Goal: Ask a question

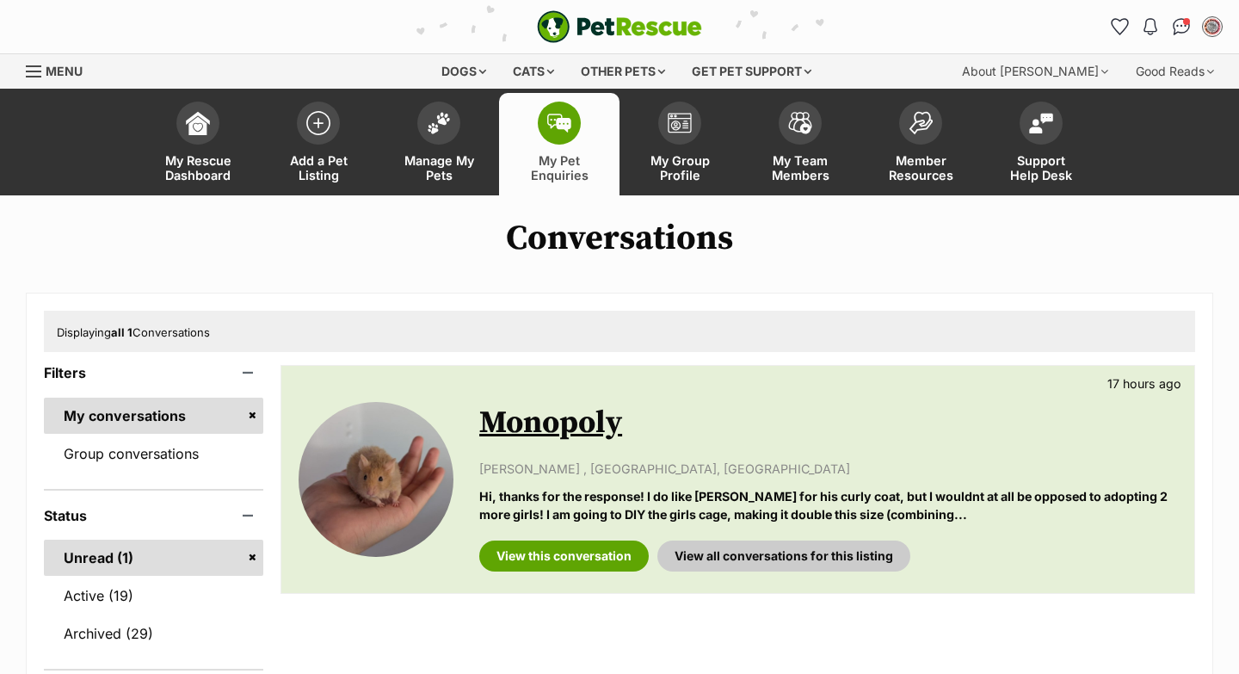
click at [596, 428] on link "Monopoly" at bounding box center [550, 423] width 143 height 39
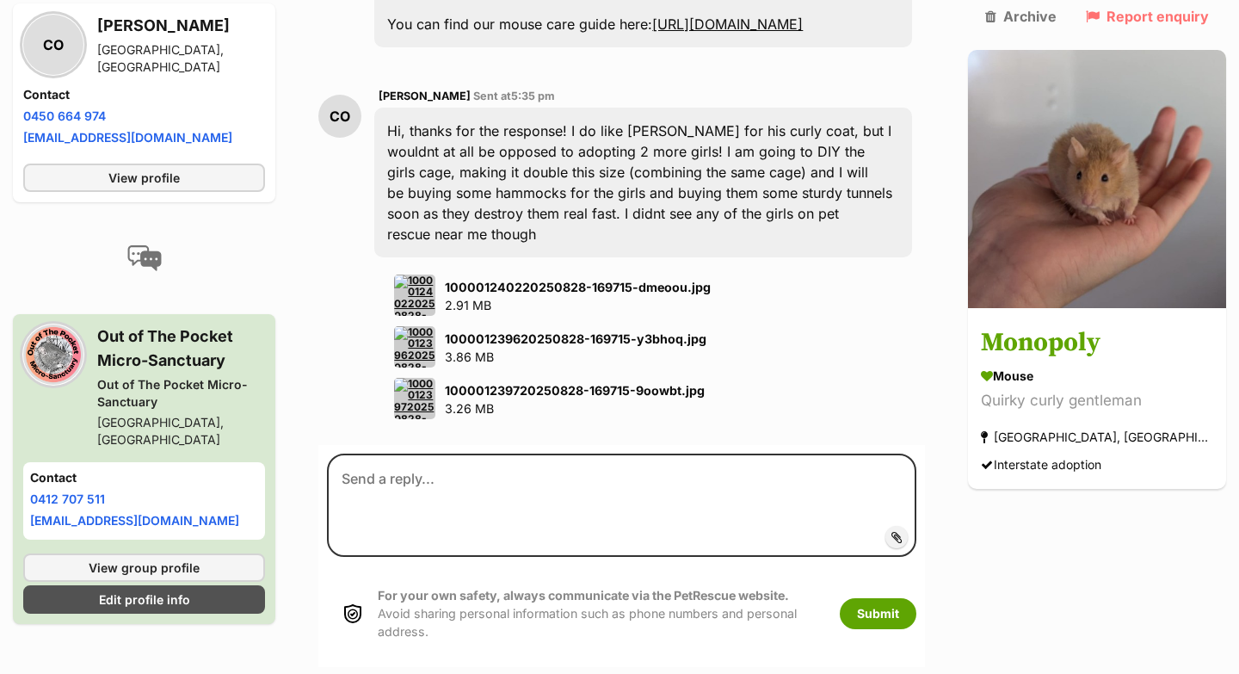
scroll to position [1399, 0]
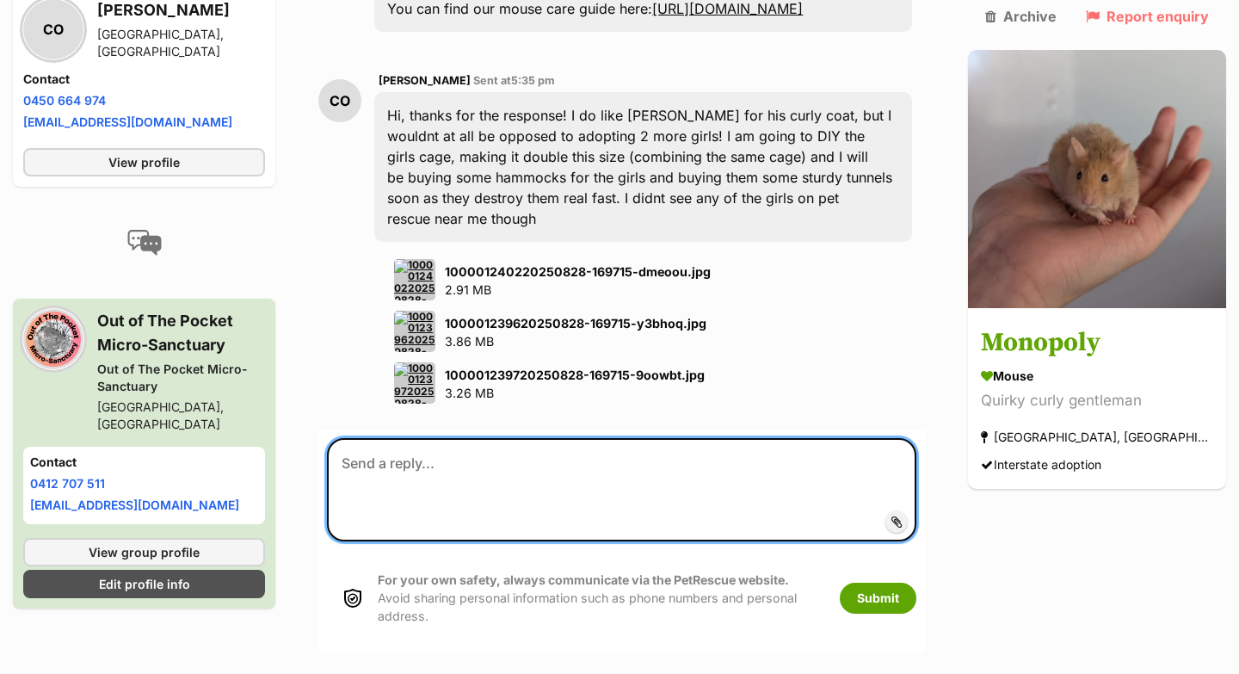
click at [644, 462] on textarea at bounding box center [622, 489] width 590 height 103
click at [749, 456] on textarea at bounding box center [622, 489] width 590 height 103
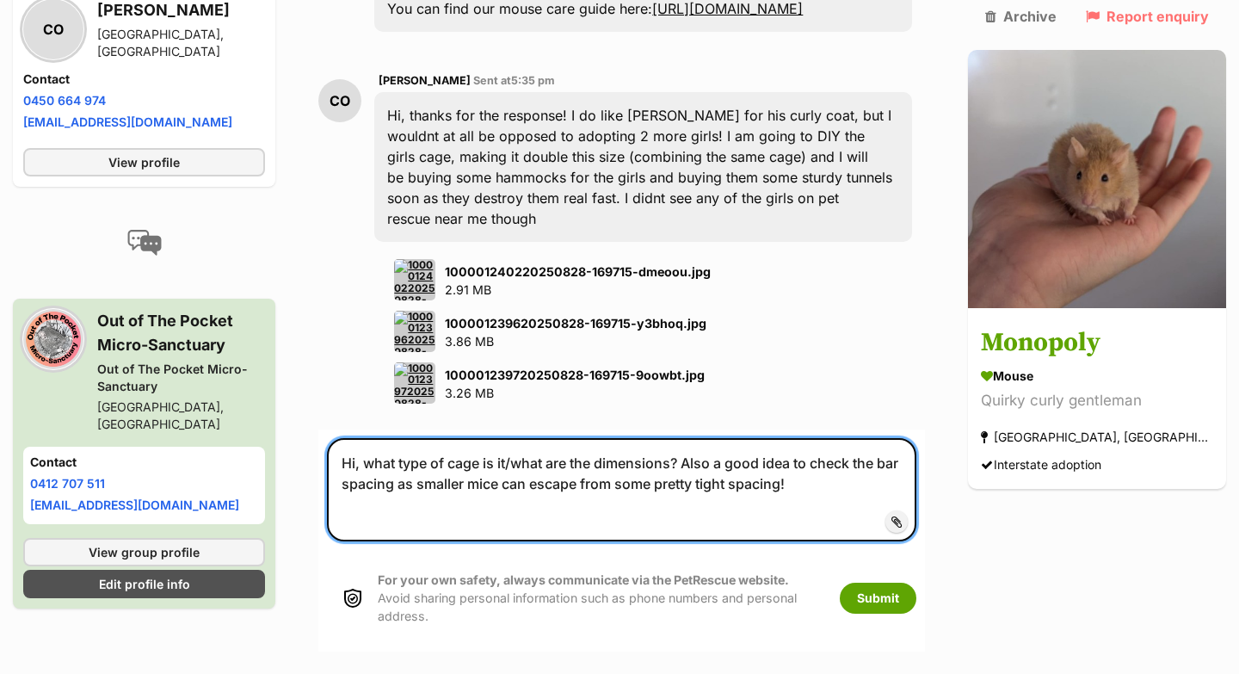
click at [701, 438] on textarea "Hi, what type of cage is it/what are the dimensions? Also a good idea to check …" at bounding box center [622, 489] width 590 height 103
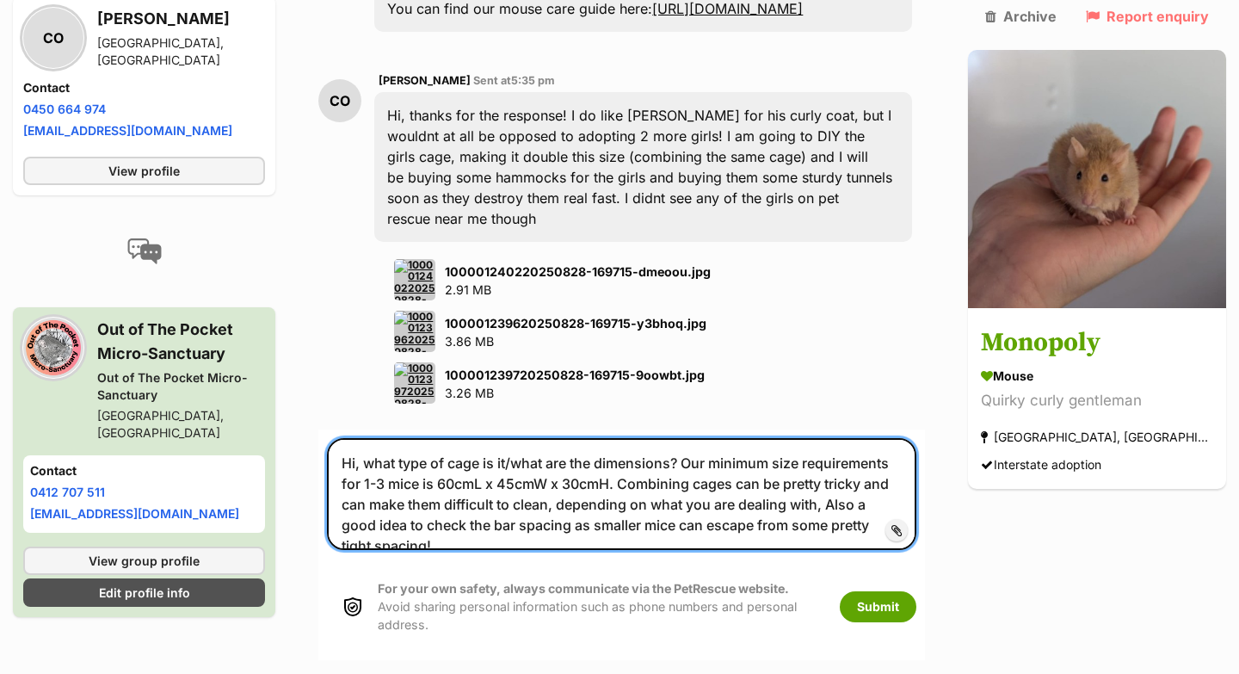
click at [506, 460] on textarea "Hi, what type of cage is it/what are the dimensions? Our minimum size requireme…" at bounding box center [622, 494] width 590 height 112
click at [777, 461] on textarea "Hi, what type of cage is it/what are the dimensions? Our minimum size requireme…" at bounding box center [622, 494] width 590 height 112
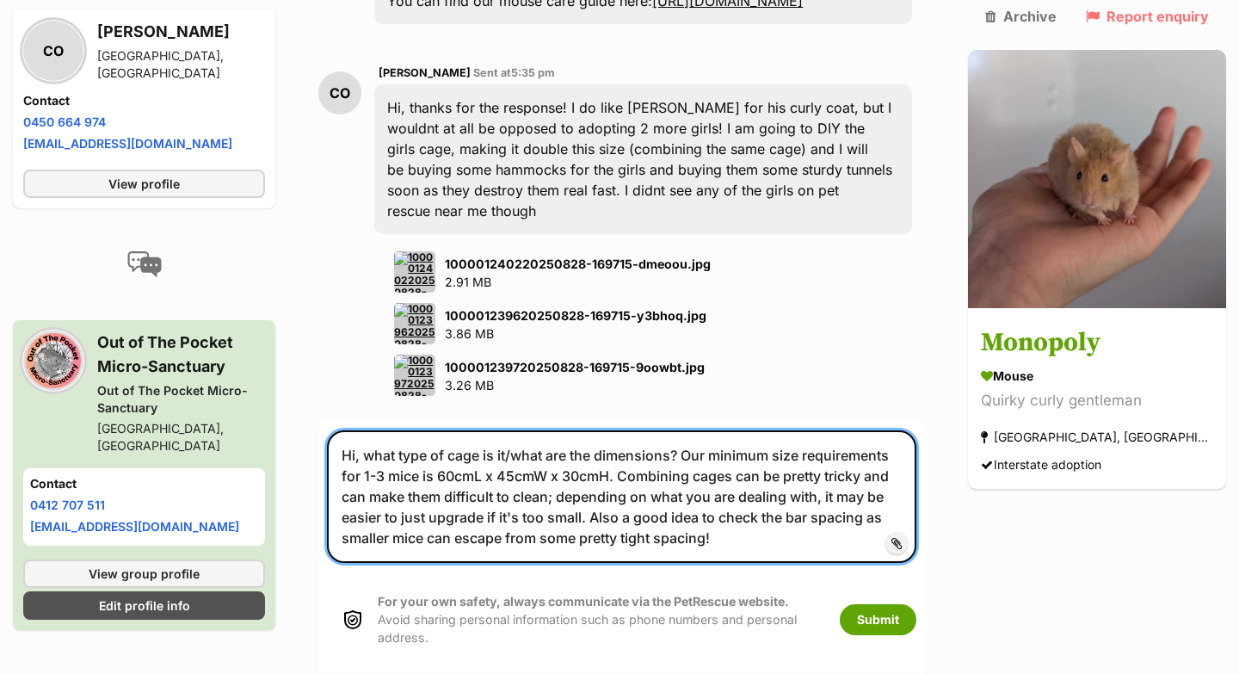
scroll to position [1403, 0]
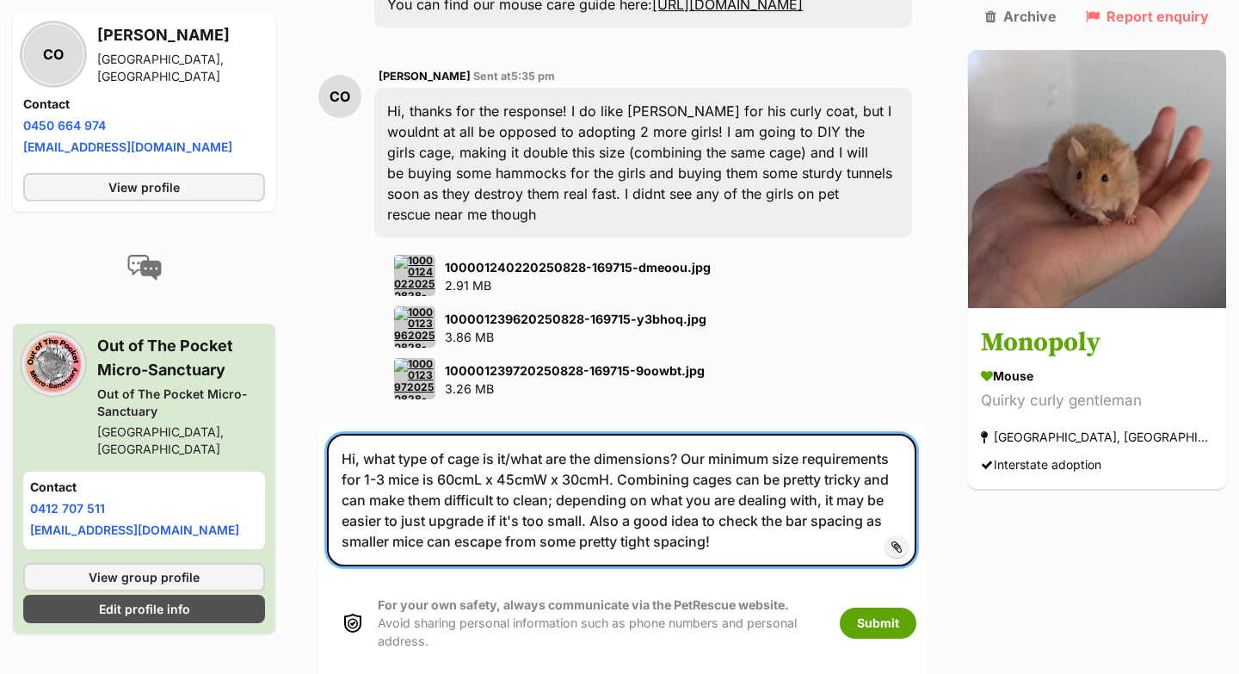
click at [603, 434] on textarea "Hi, what type of cage is it/what are the dimensions? Our minimum size requireme…" at bounding box center [622, 500] width 590 height 133
click at [362, 434] on textarea "Hi, what type of cage is it/what are the dimensions? Our minimum size requireme…" at bounding box center [622, 500] width 590 height 133
click at [602, 436] on textarea "Hi, what type of cage is it/what are the dimensions? Our minimum size requireme…" at bounding box center [622, 500] width 590 height 133
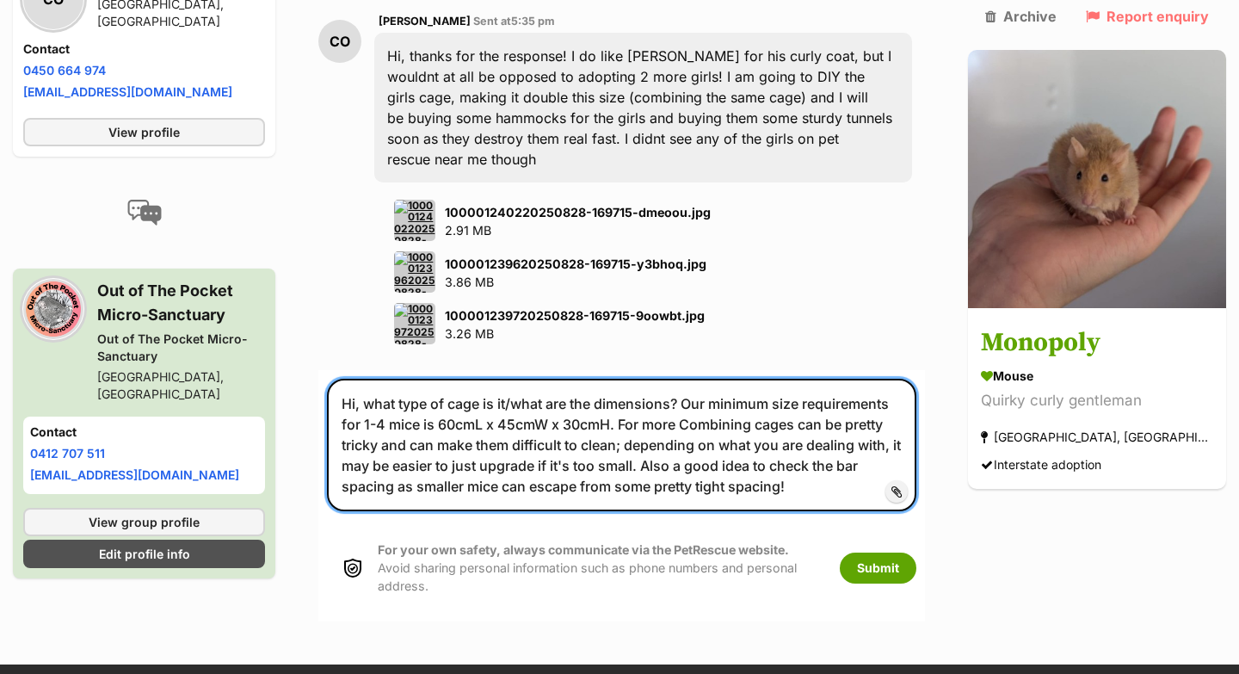
scroll to position [1481, 0]
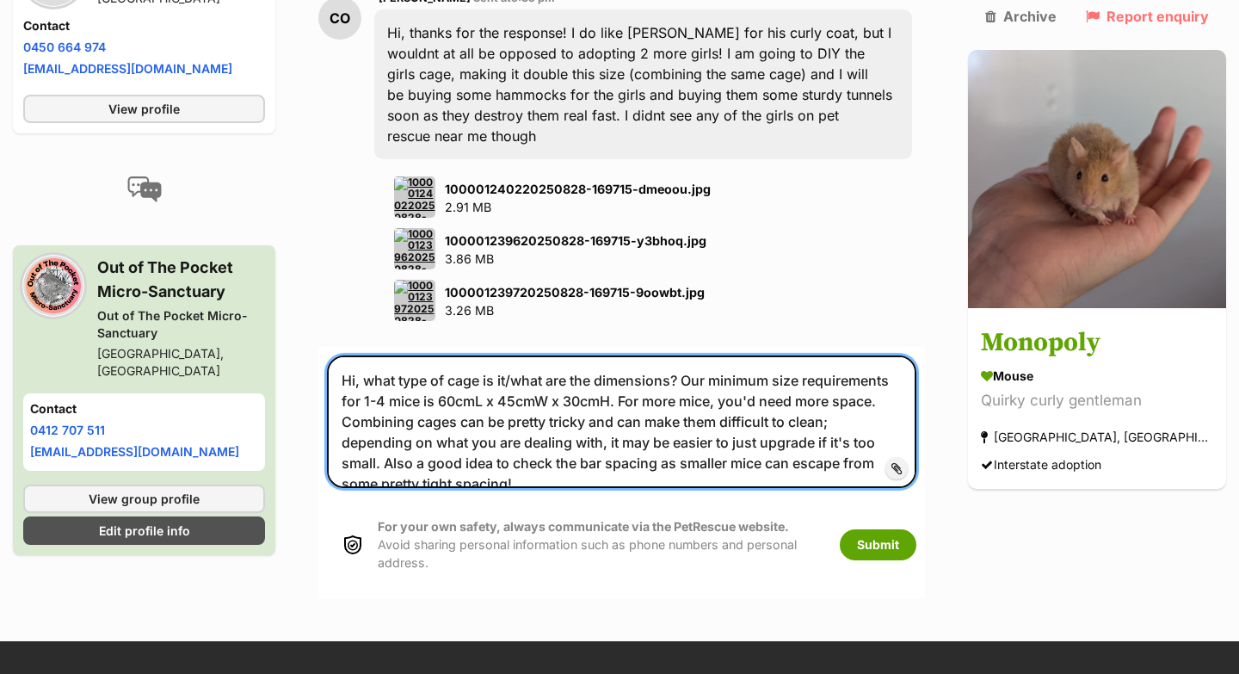
click at [907, 413] on textarea "Hi, what type of cage is it/what are the dimensions? Our minimum size requireme…" at bounding box center [622, 421] width 590 height 133
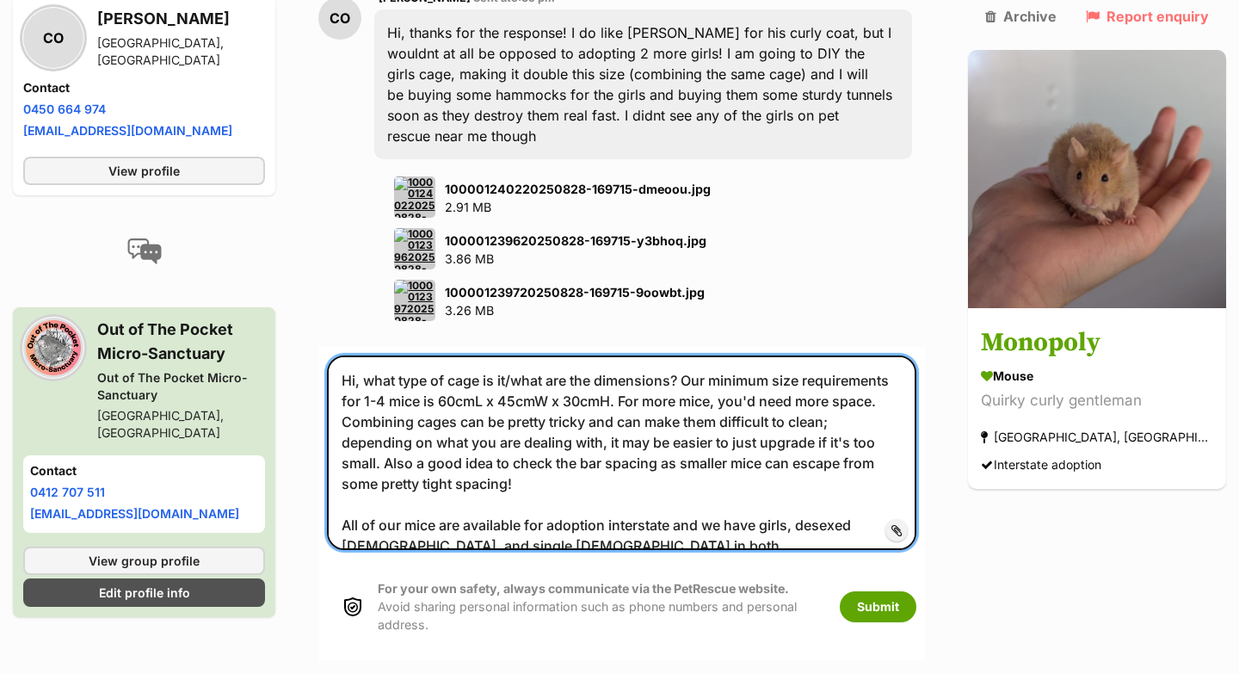
click at [511, 478] on textarea "Hi, what type of cage is it/what are the dimensions? Our minimum size requireme…" at bounding box center [622, 452] width 590 height 195
click at [645, 483] on textarea "Hi, what type of cage is it/what are the dimensions? Our minimum size requireme…" at bounding box center [622, 452] width 590 height 195
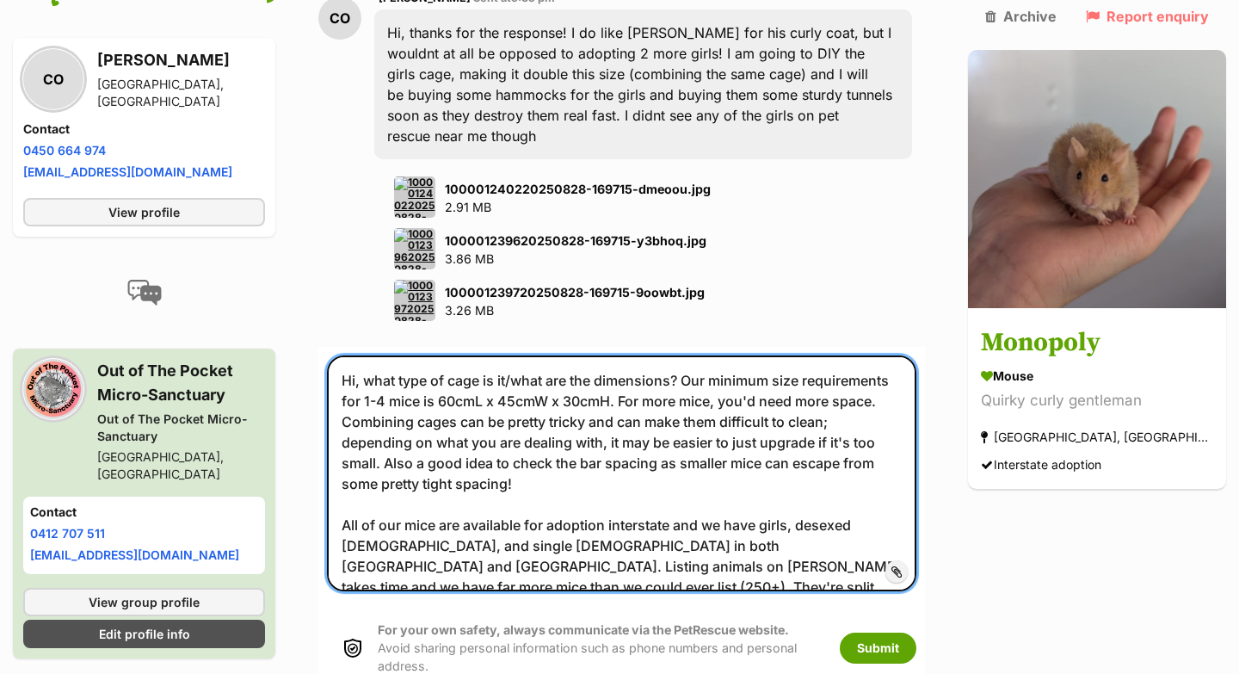
click at [746, 522] on textarea "Hi, what type of cage is it/what are the dimensions? Our minimum size requireme…" at bounding box center [622, 473] width 590 height 236
click at [559, 503] on textarea "Hi, what type of cage is it/what are the dimensions? Our minimum size requireme…" at bounding box center [622, 473] width 590 height 236
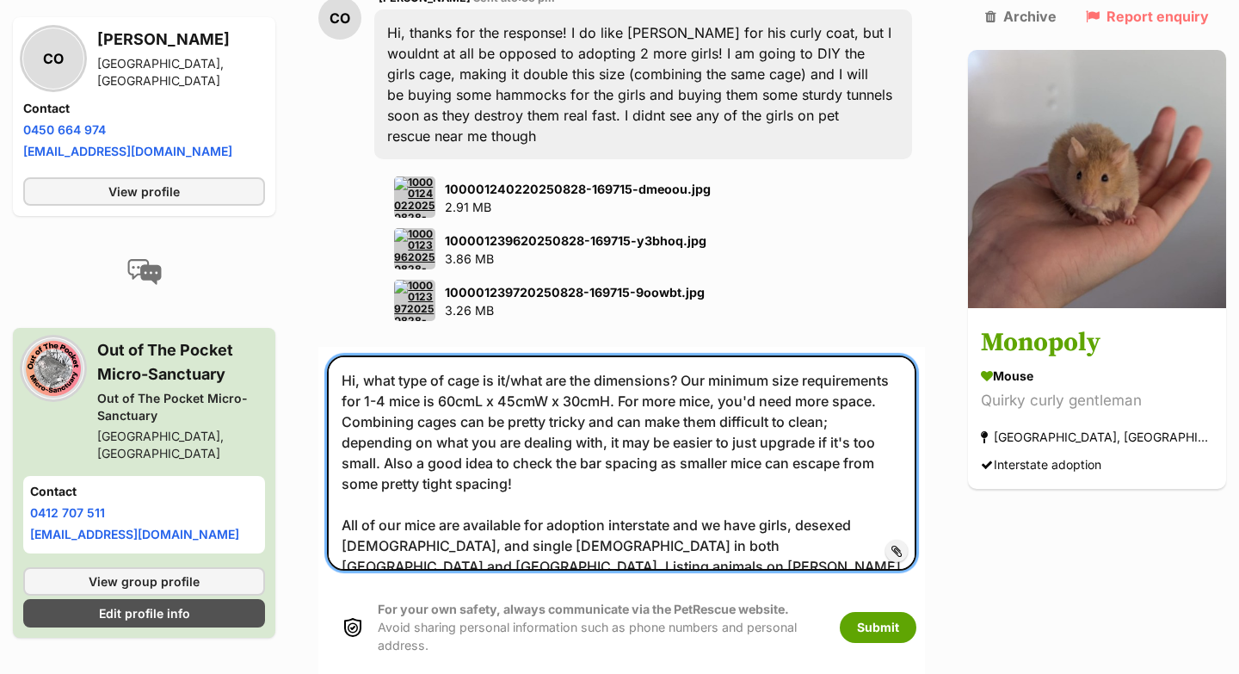
click at [809, 507] on textarea "Hi, what type of cage is it/what are the dimensions? Our minimum size requireme…" at bounding box center [622, 462] width 590 height 215
click at [852, 504] on textarea "Hi, what type of cage is it/what are the dimensions? Our minimum size requireme…" at bounding box center [622, 462] width 590 height 215
click at [610, 496] on textarea "Hi, what type of cage is it/what are the dimensions? Our minimum size requireme…" at bounding box center [622, 462] width 590 height 215
click at [858, 506] on textarea "Hi, what type of cage is it/what are the dimensions? Our minimum size requireme…" at bounding box center [622, 462] width 590 height 215
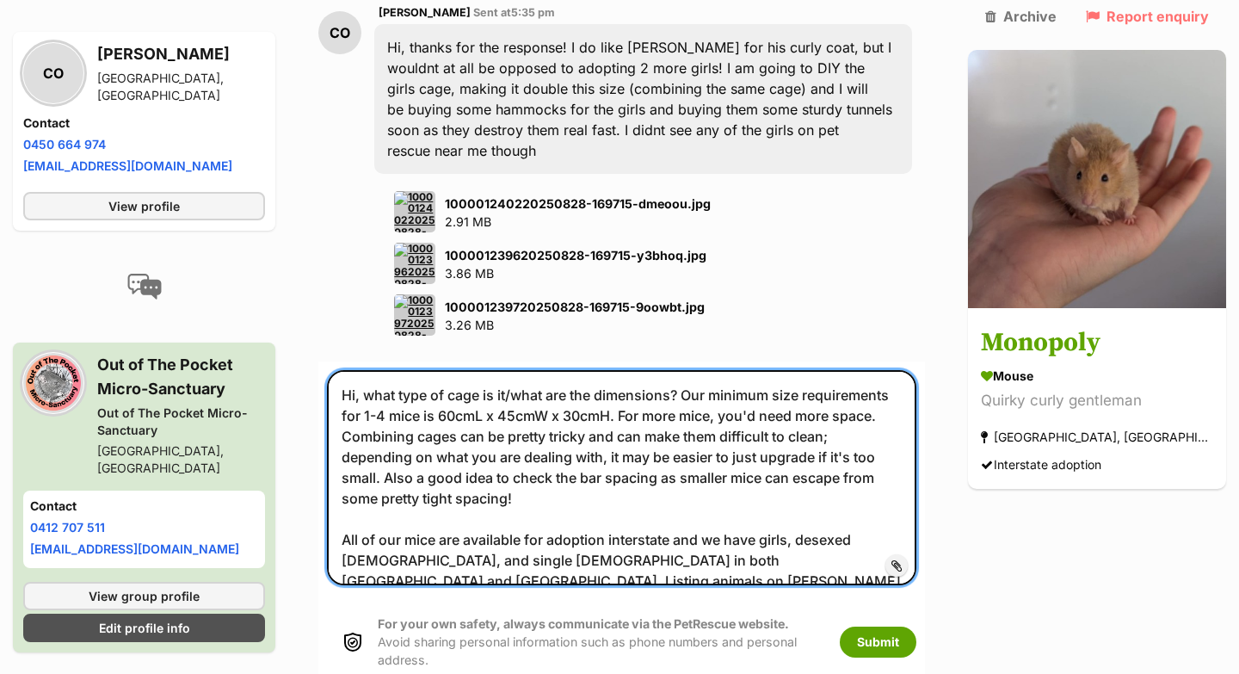
scroll to position [1468, 0]
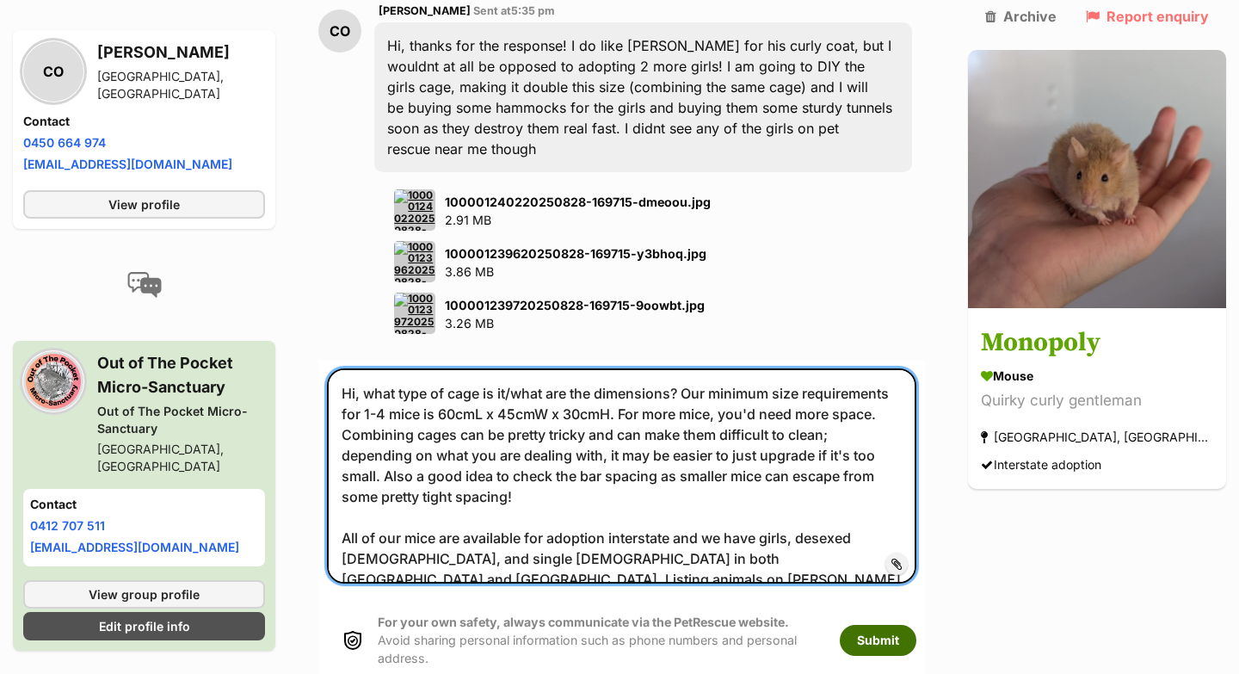
type textarea "Hi, what type of cage is it/what are the dimensions? Our minimum size requireme…"
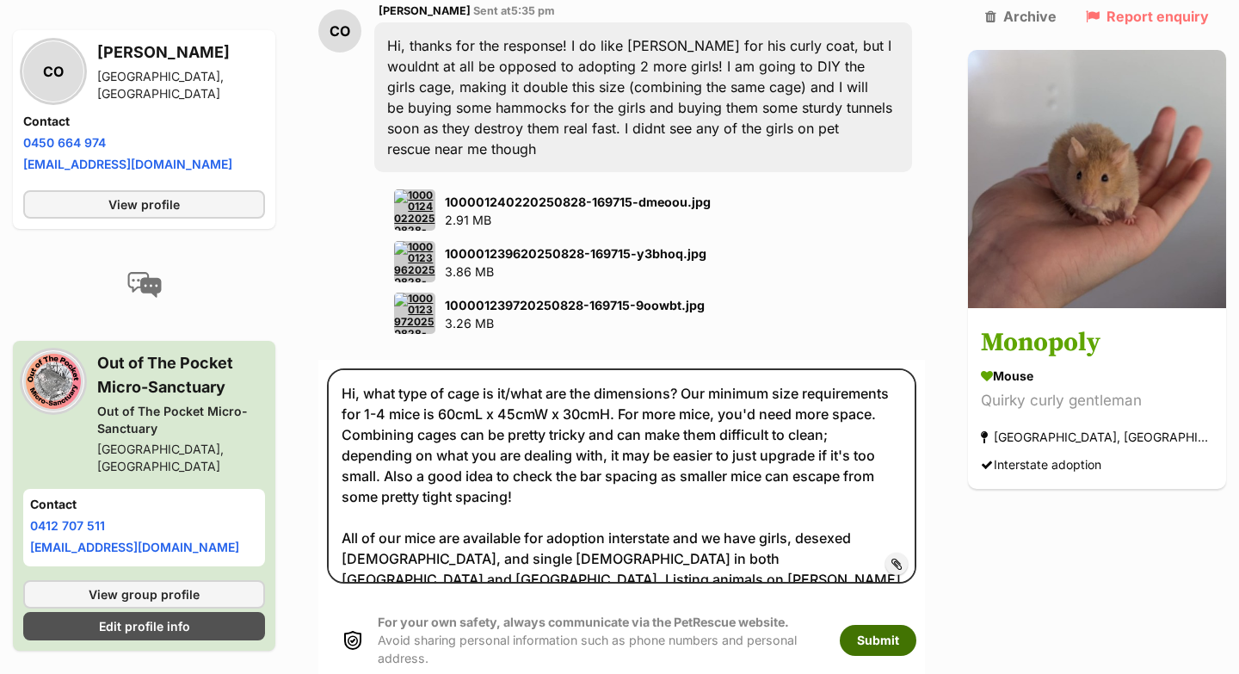
click at [908, 625] on button "Submit" at bounding box center [878, 640] width 77 height 31
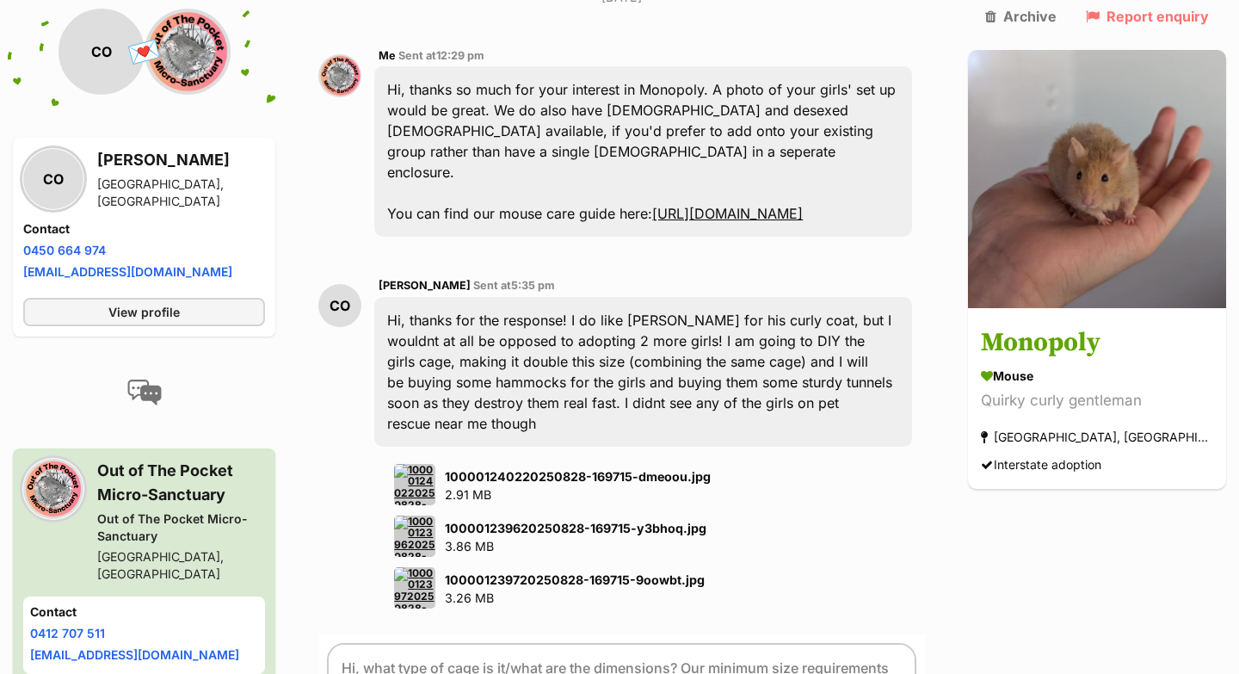
scroll to position [1190, 0]
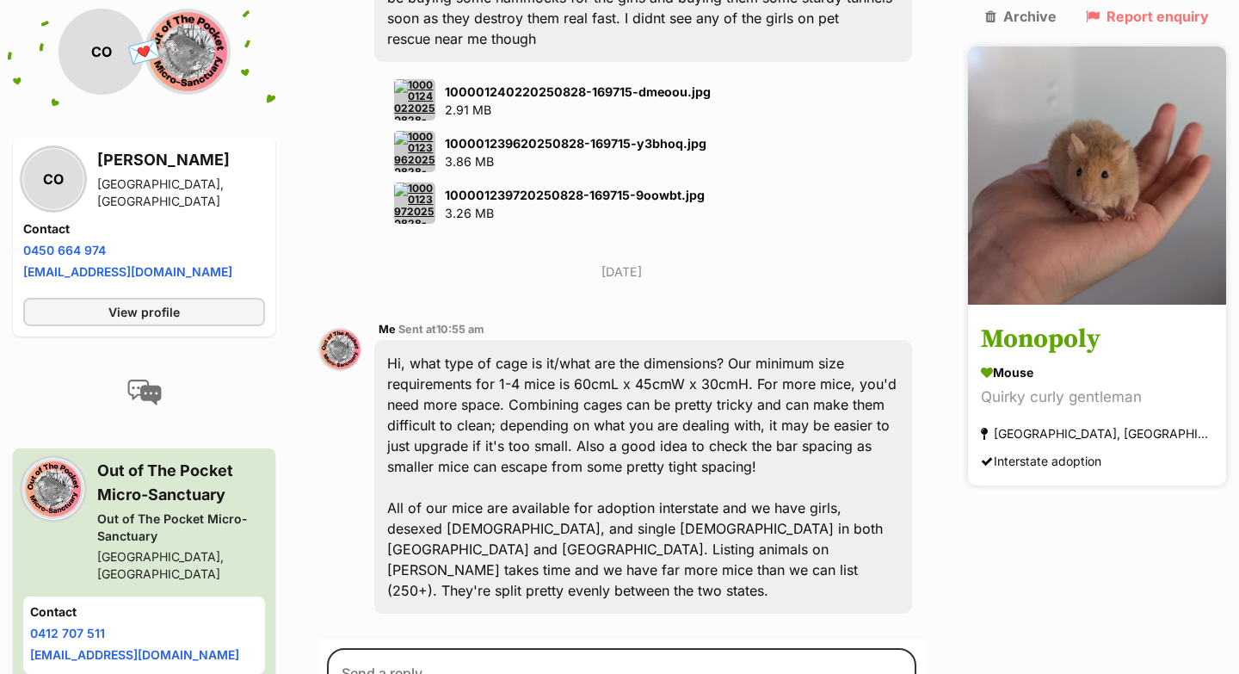
click at [1014, 226] on img at bounding box center [1097, 175] width 258 height 258
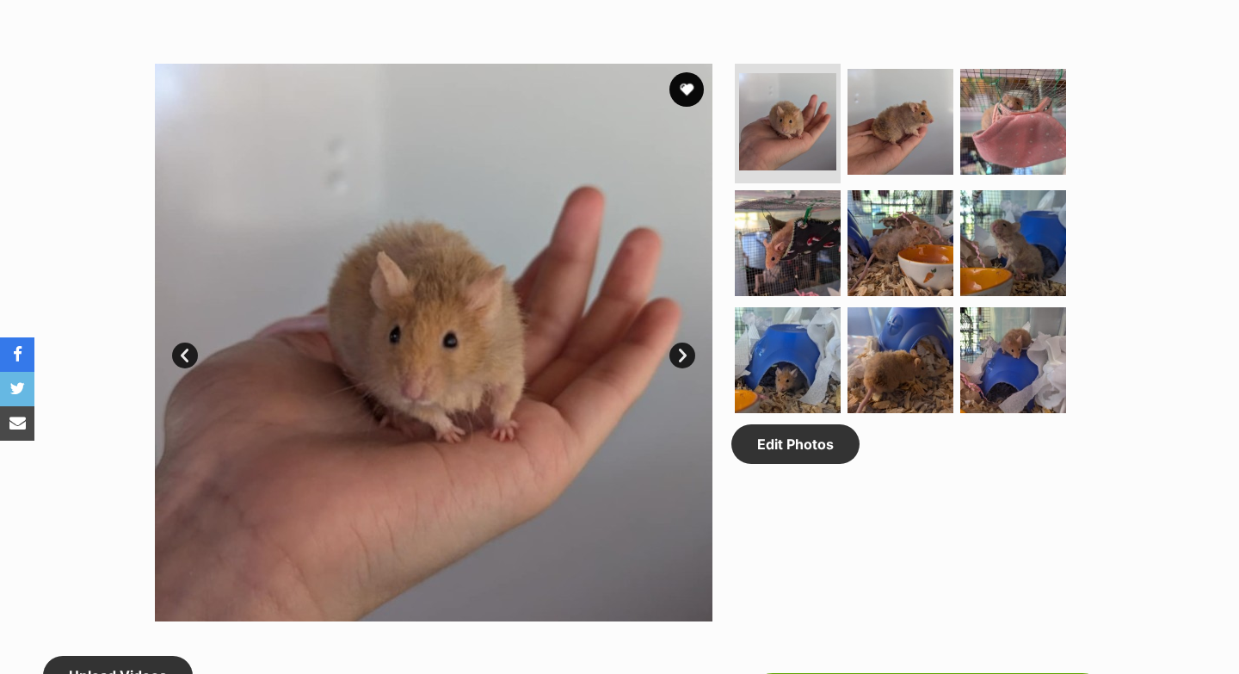
scroll to position [847, 0]
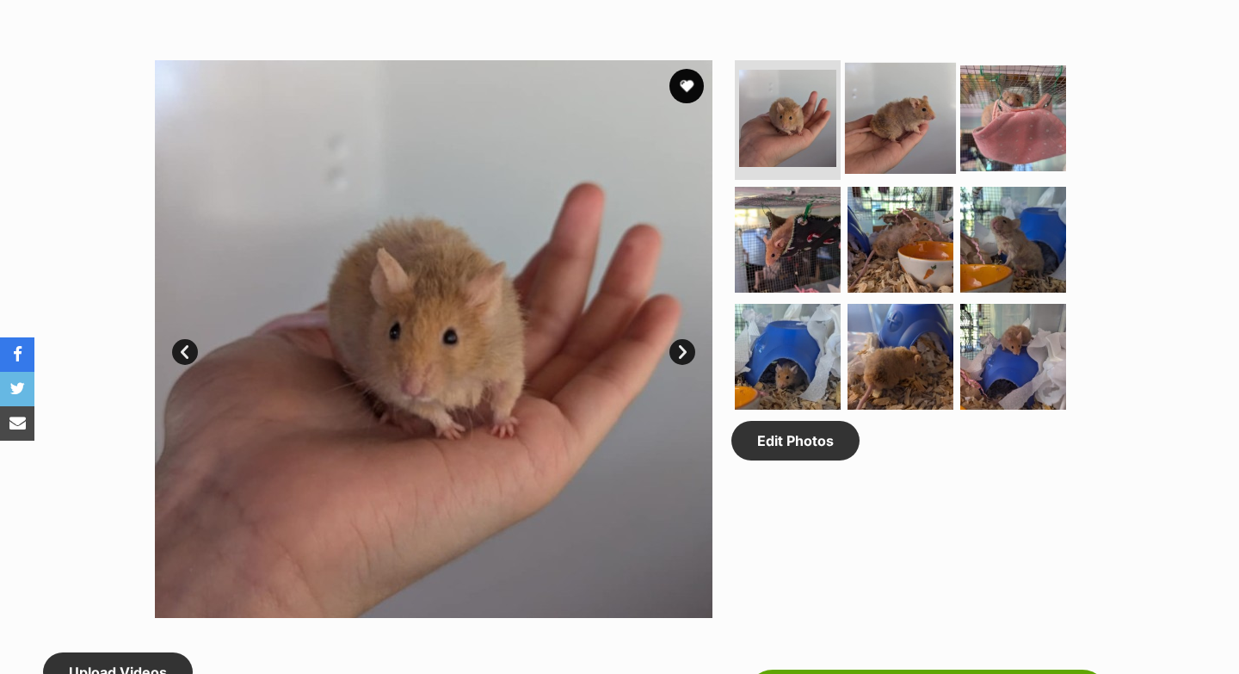
click at [933, 150] on img at bounding box center [900, 117] width 111 height 111
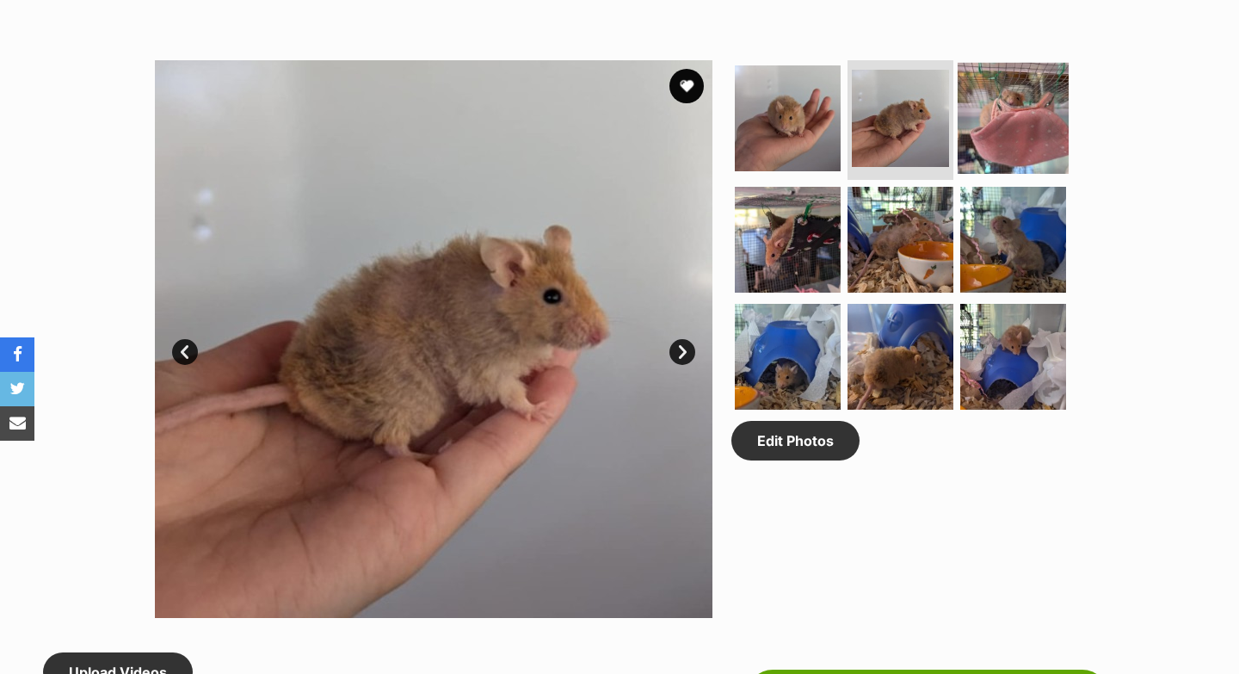
click at [996, 150] on img at bounding box center [1013, 117] width 111 height 111
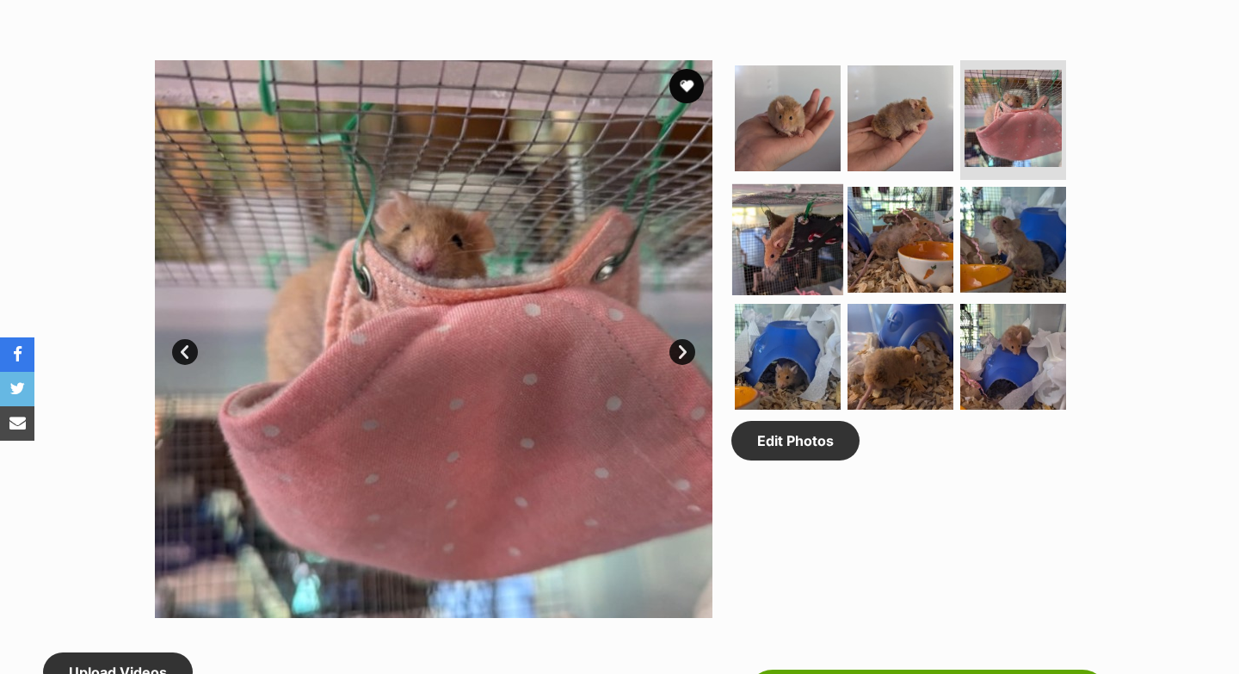
click at [824, 266] on img at bounding box center [787, 239] width 111 height 111
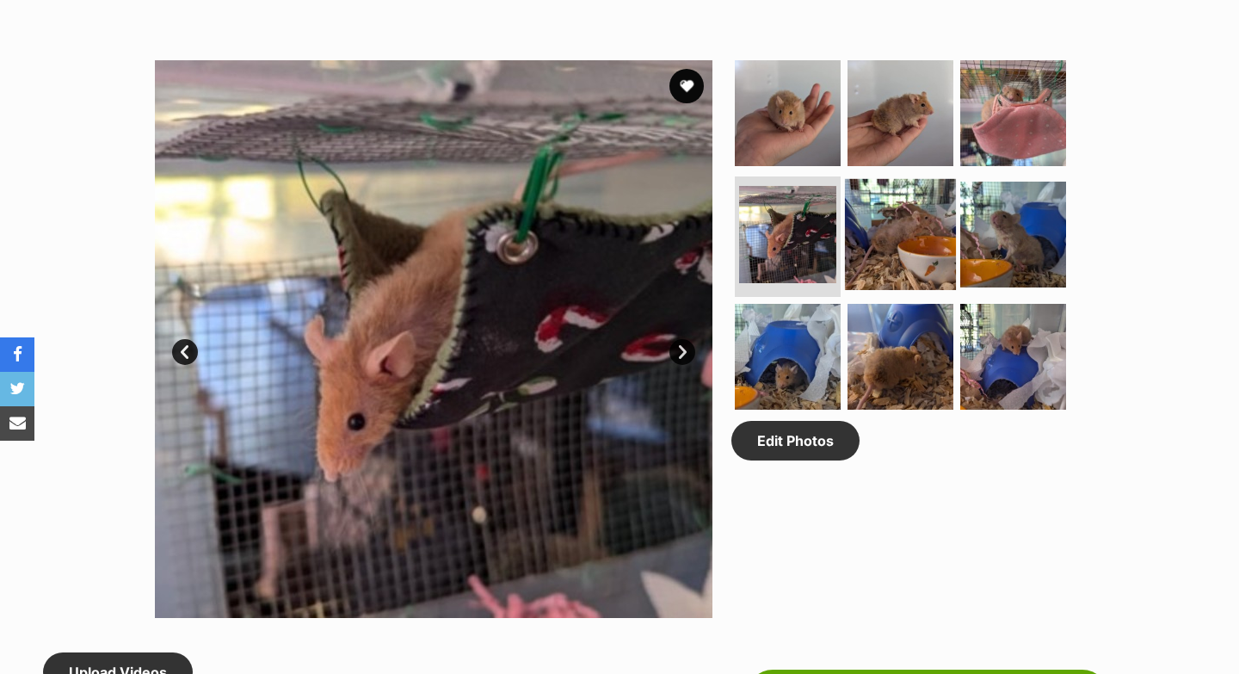
click at [887, 266] on img at bounding box center [900, 234] width 111 height 111
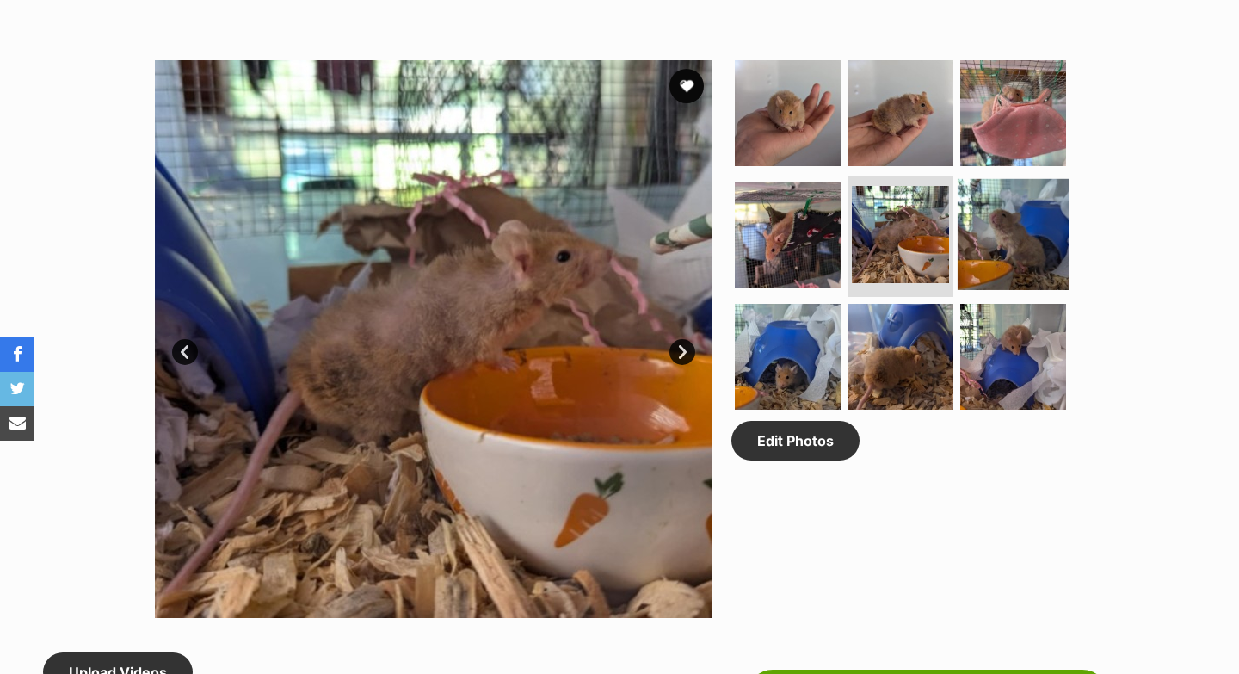
click at [969, 268] on img at bounding box center [1013, 234] width 111 height 111
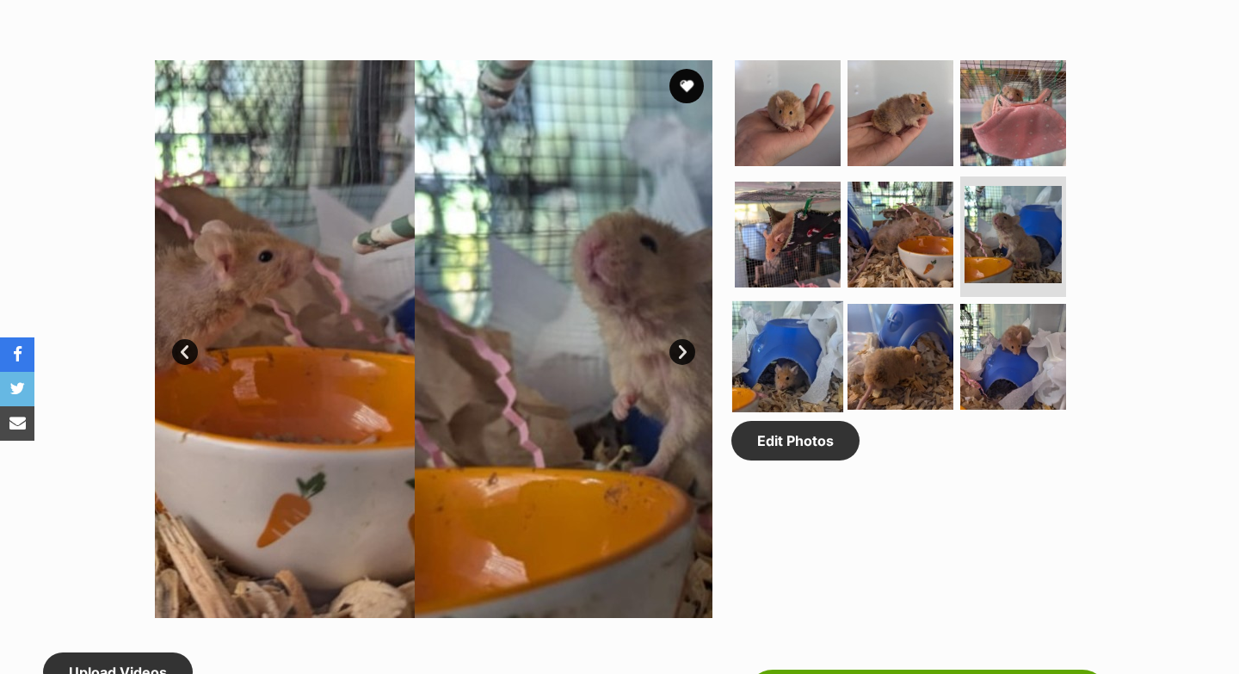
scroll to position [0, 0]
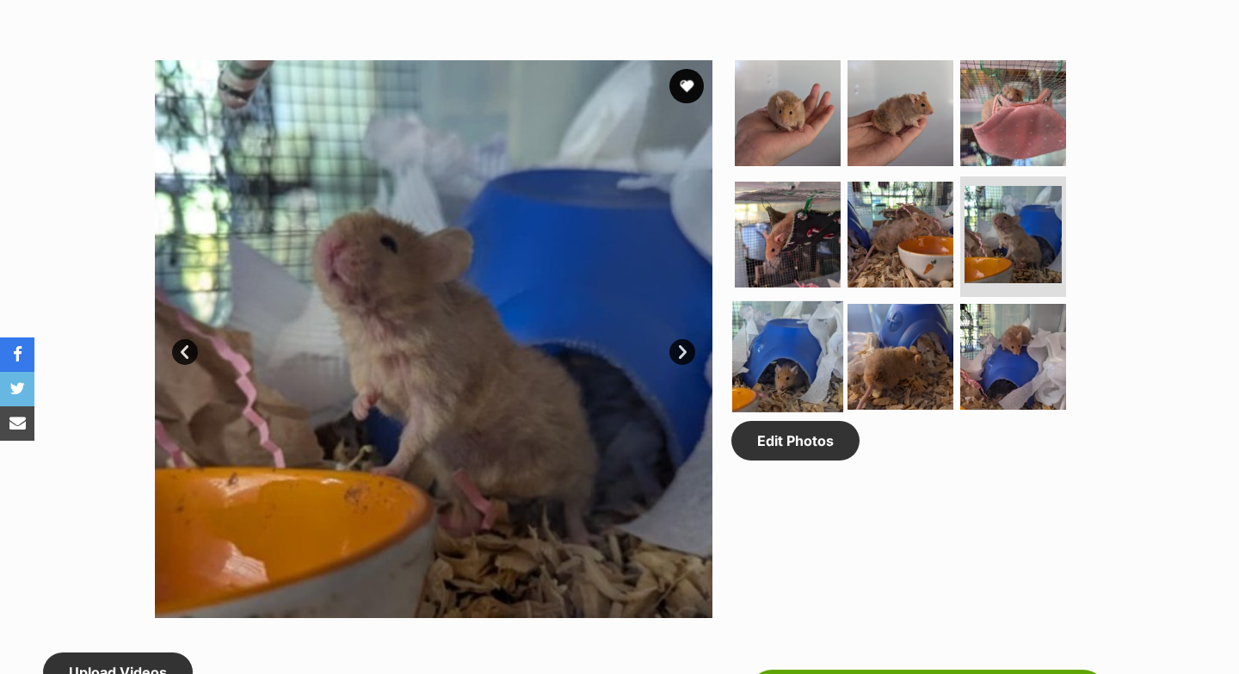
click at [817, 339] on img at bounding box center [787, 356] width 111 height 111
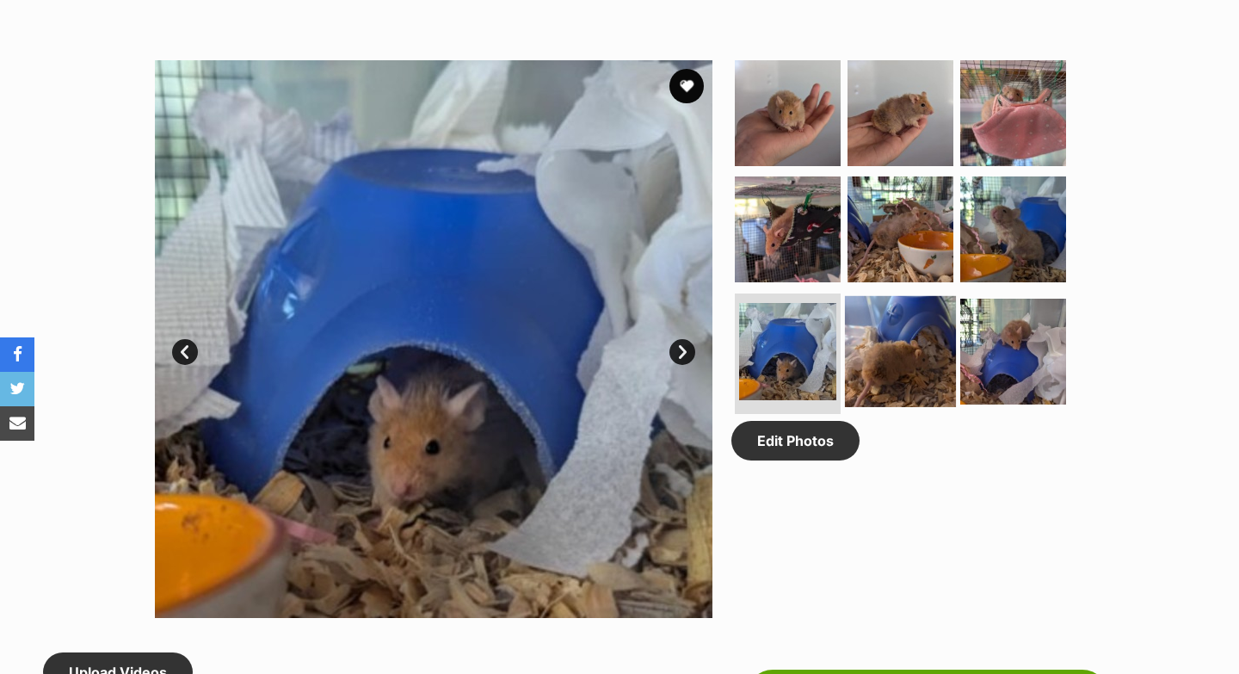
click at [886, 334] on img at bounding box center [900, 351] width 111 height 111
